Goal: Navigation & Orientation: Find specific page/section

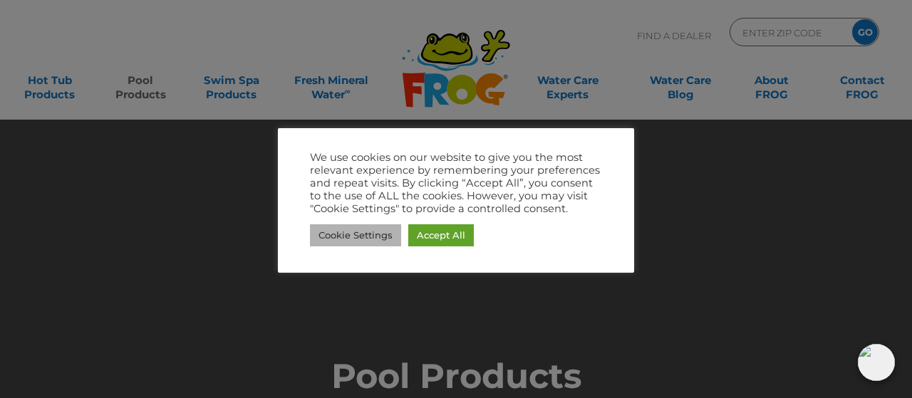
click at [347, 234] on link "Cookie Settings" at bounding box center [355, 235] width 91 height 22
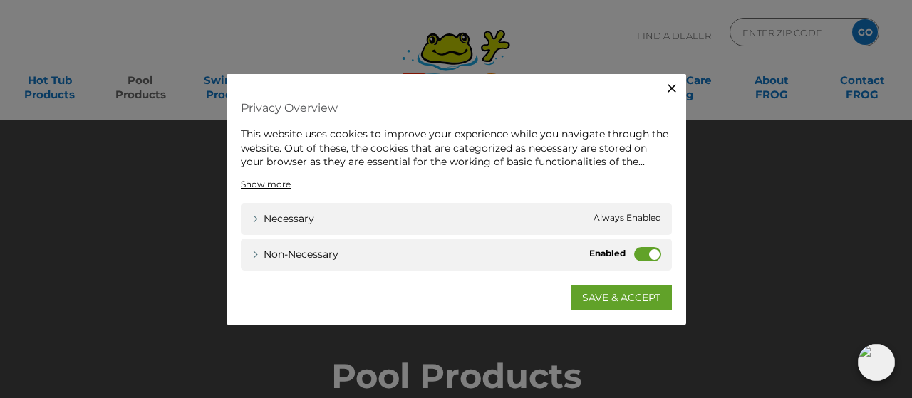
drag, startPoint x: 654, startPoint y: 253, endPoint x: 636, endPoint y: 262, distance: 19.5
click at [633, 262] on div "Non-necessary Non-necessary" at bounding box center [456, 254] width 431 height 32
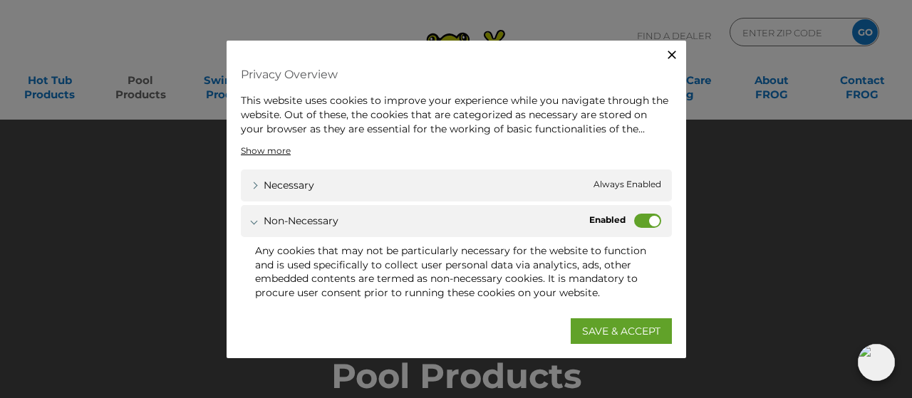
click at [639, 220] on label "Non-necessary" at bounding box center [647, 221] width 27 height 14
click at [0, 0] on input "Non-necessary" at bounding box center [0, 0] width 0 height 0
click at [600, 330] on link "SAVE & ACCEPT" at bounding box center [621, 331] width 101 height 26
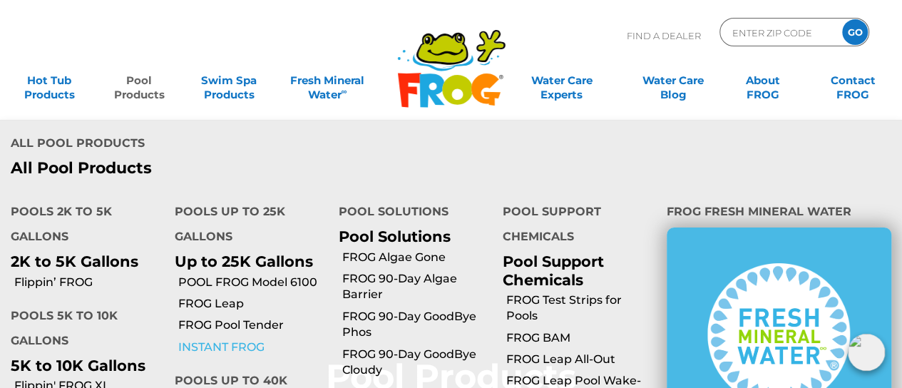
click at [222, 339] on link "INSTANT FROG" at bounding box center [253, 347] width 150 height 16
